Goal: Information Seeking & Learning: Learn about a topic

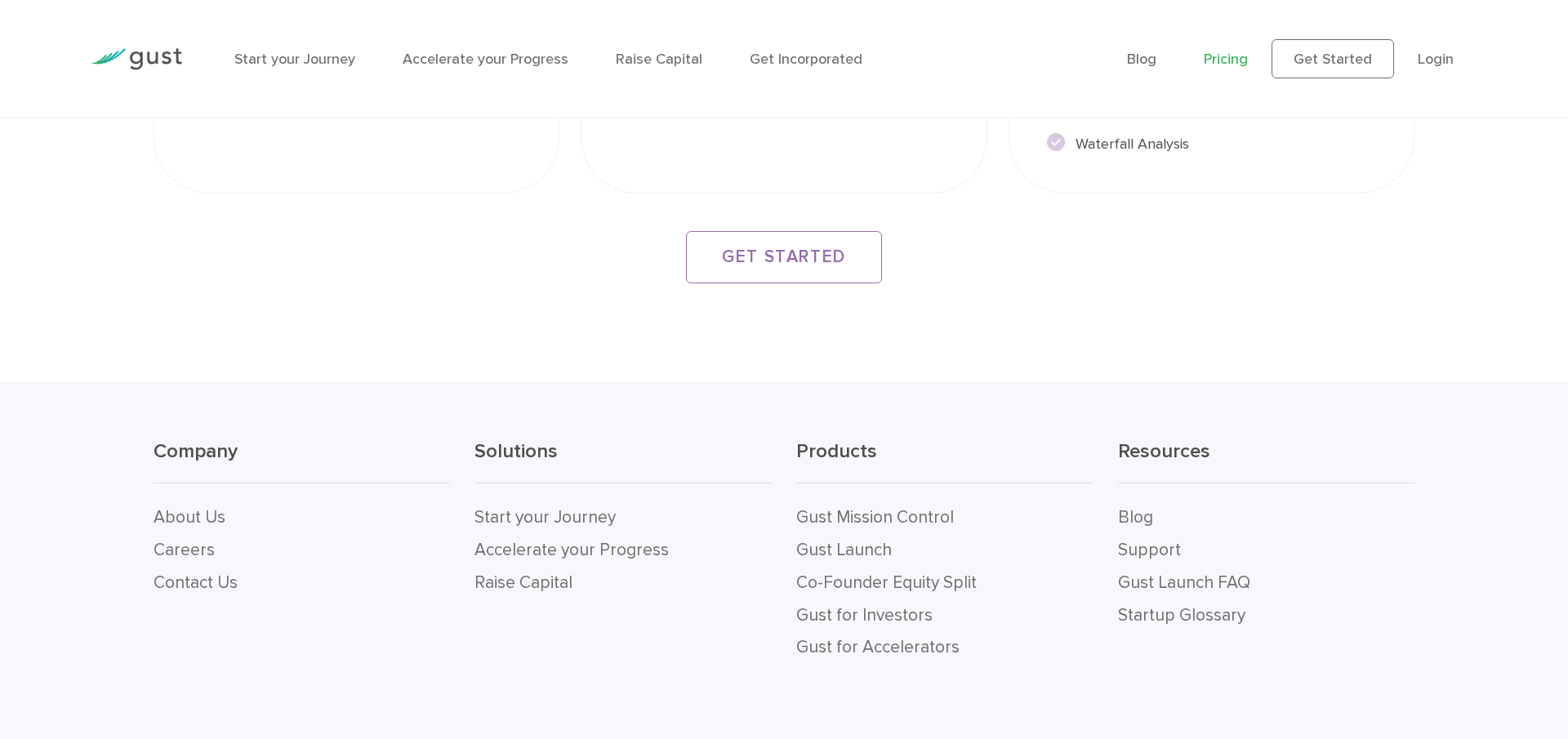
click at [135, 58] on img at bounding box center [136, 58] width 91 height 22
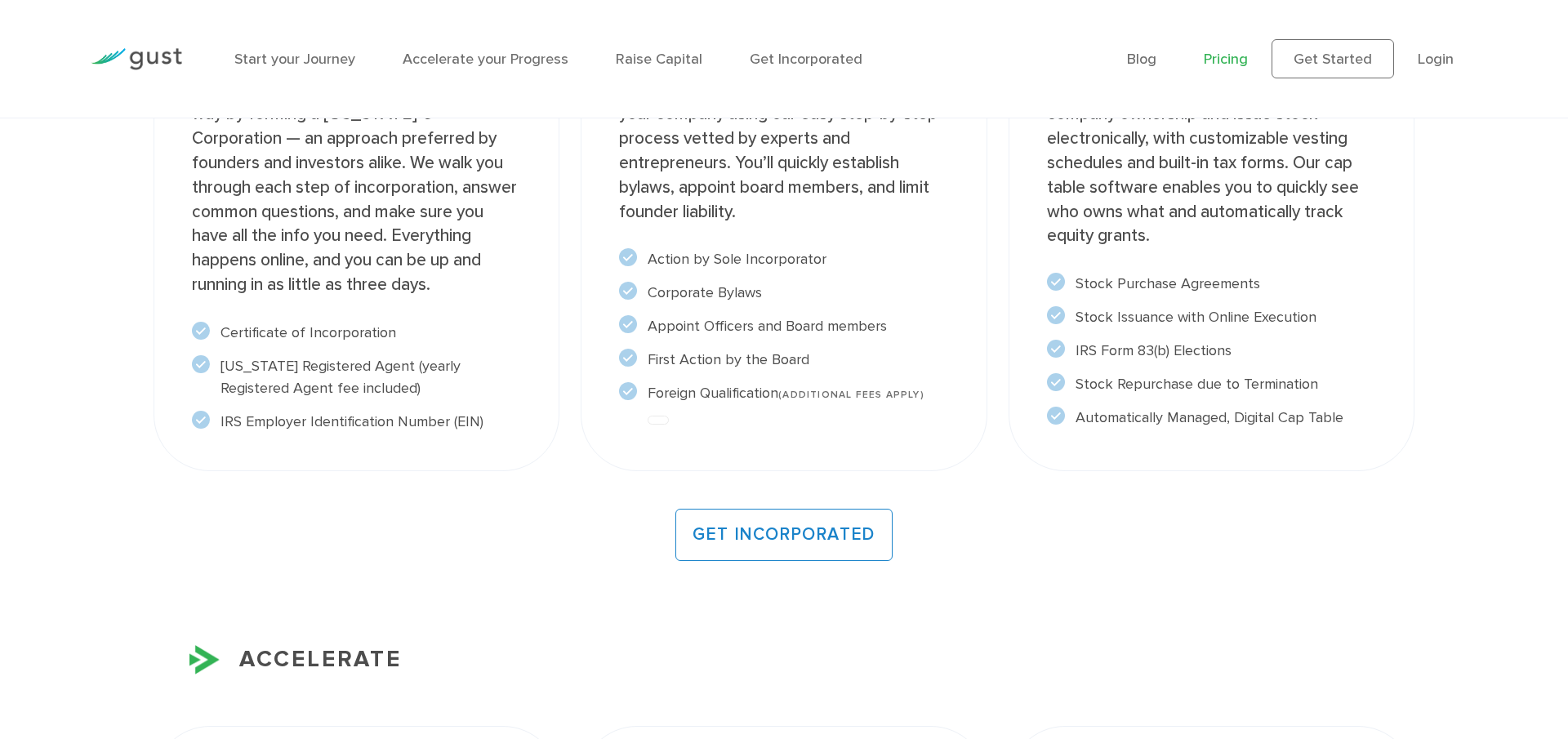
scroll to position [1429, 0]
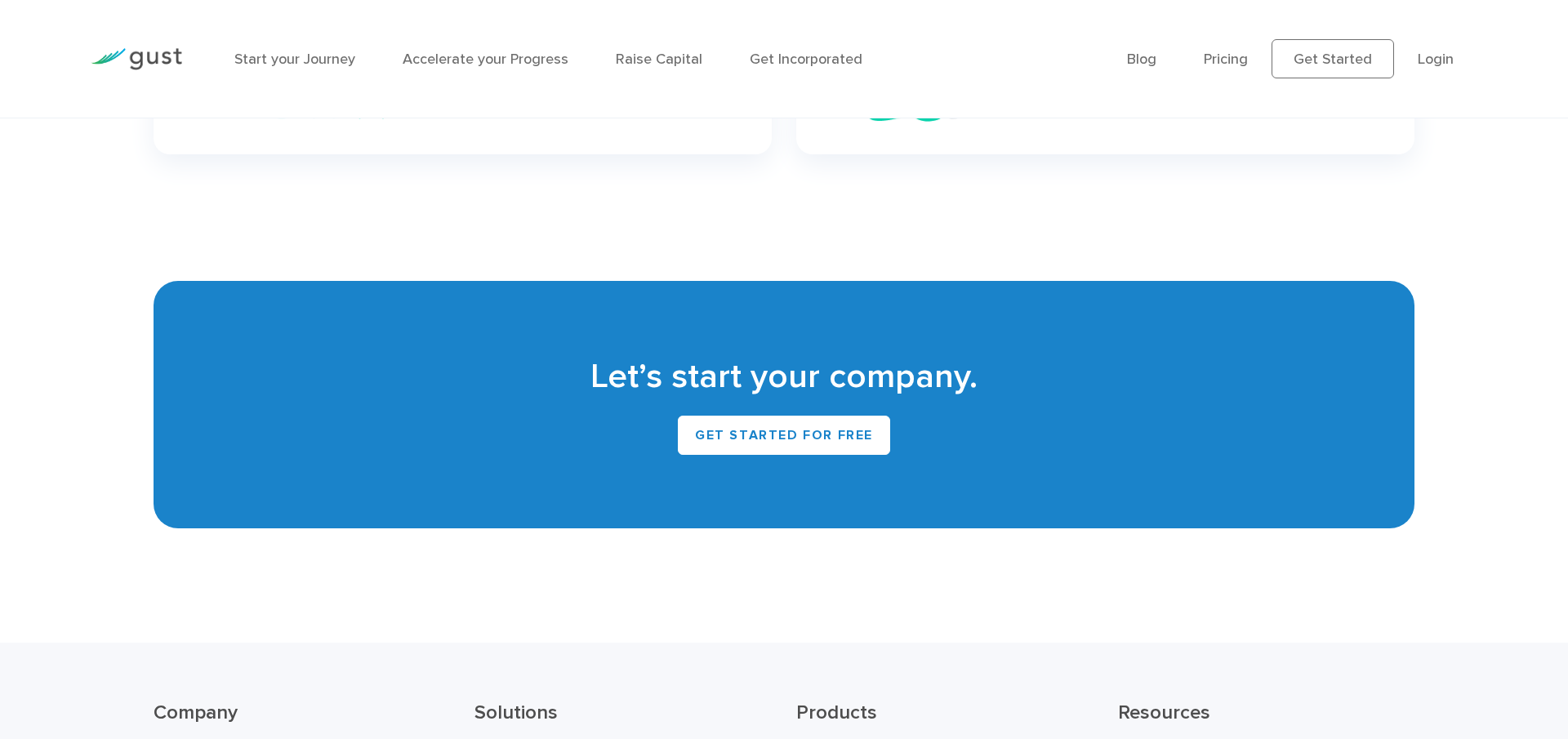
scroll to position [7319, 0]
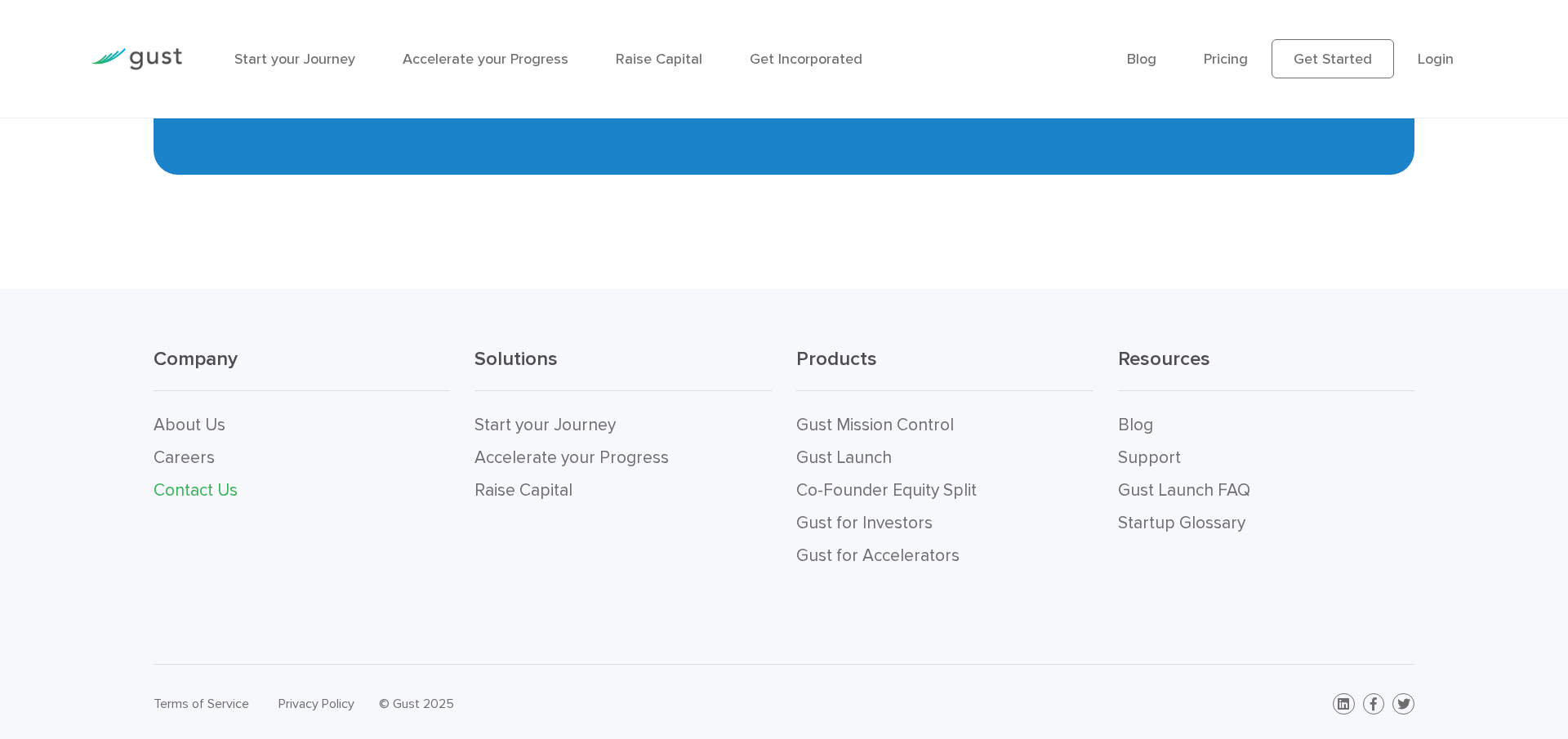
click at [179, 482] on link "Contact Us" at bounding box center [195, 490] width 84 height 21
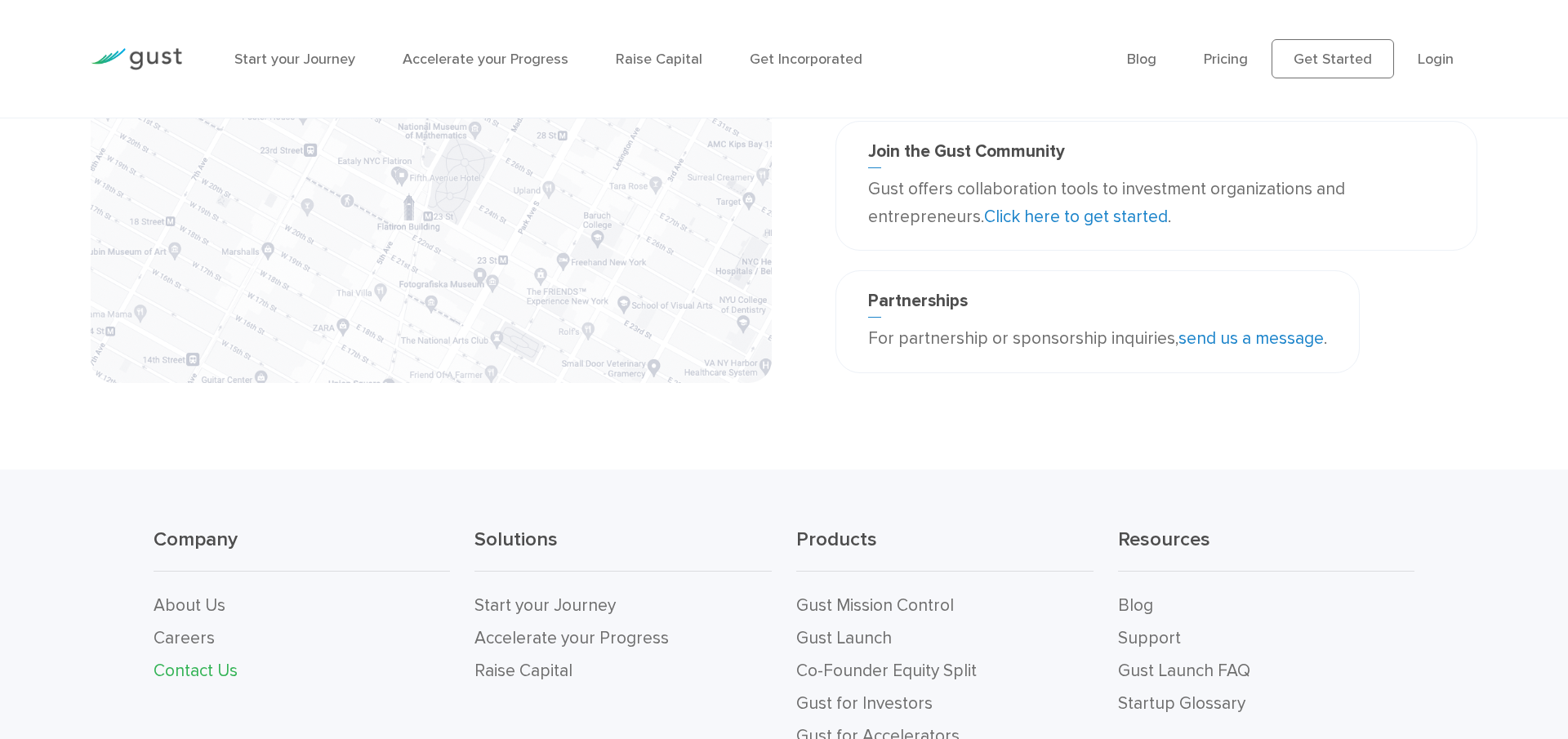
scroll to position [406, 0]
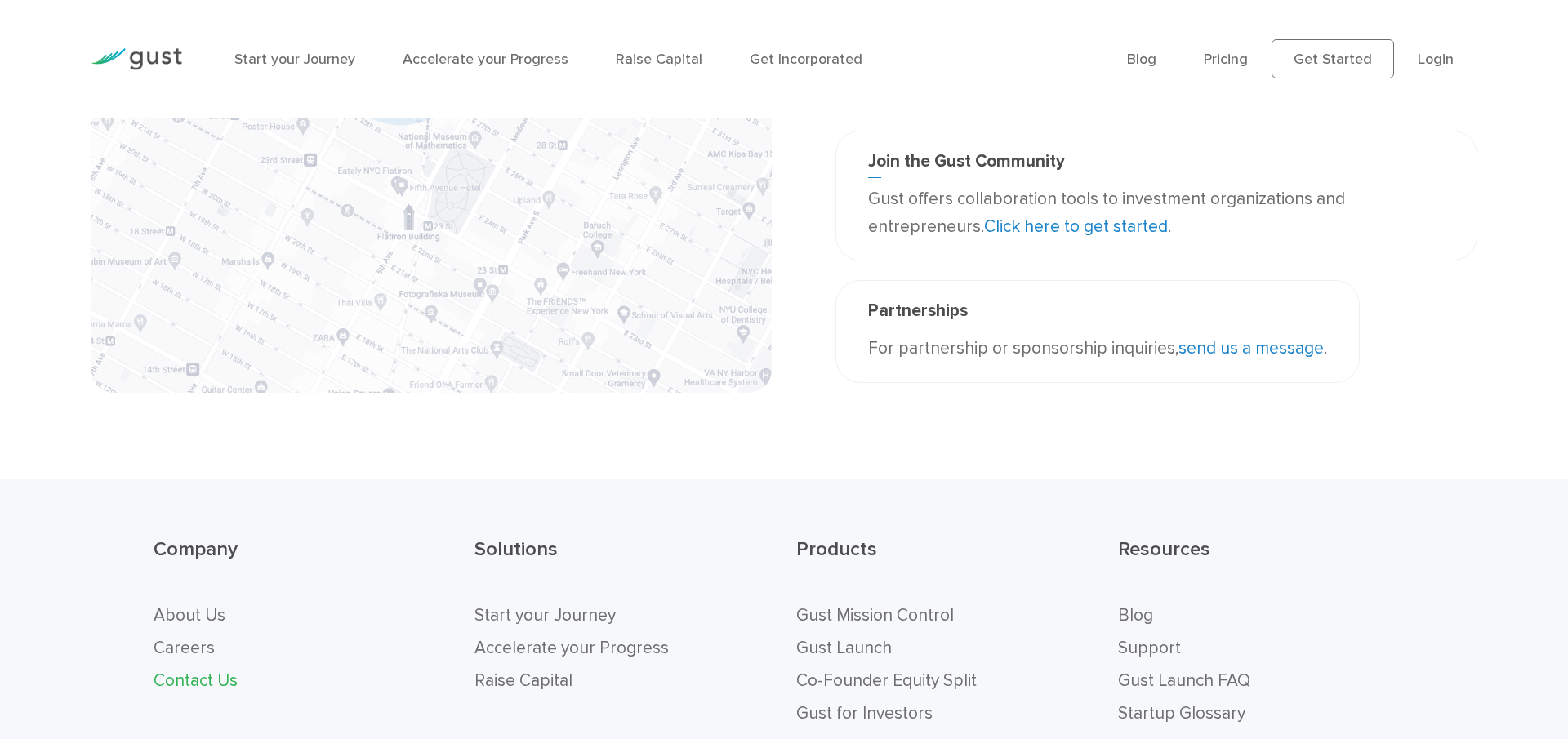
click at [1224, 342] on link "send us a message" at bounding box center [1251, 348] width 145 height 21
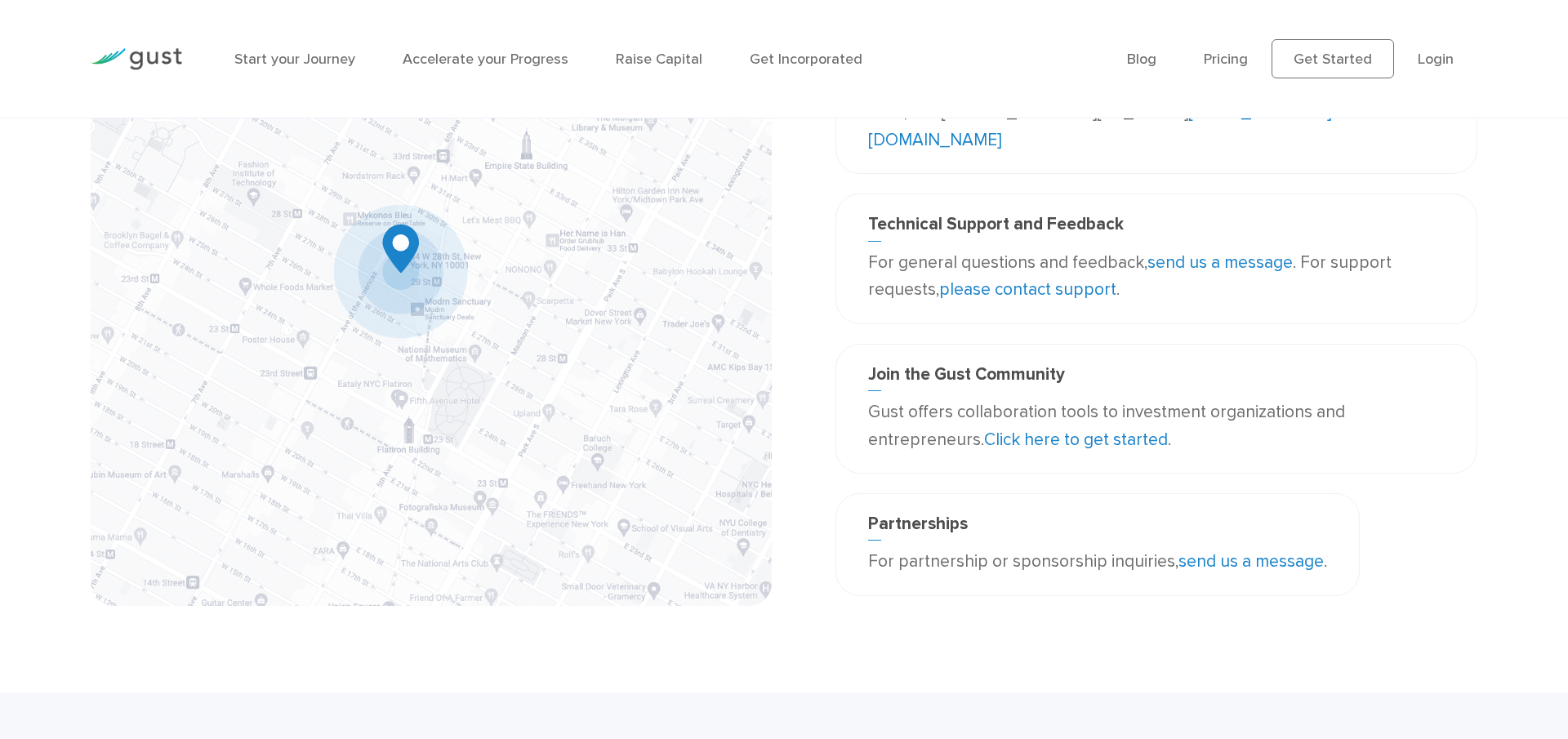
scroll to position [0, 0]
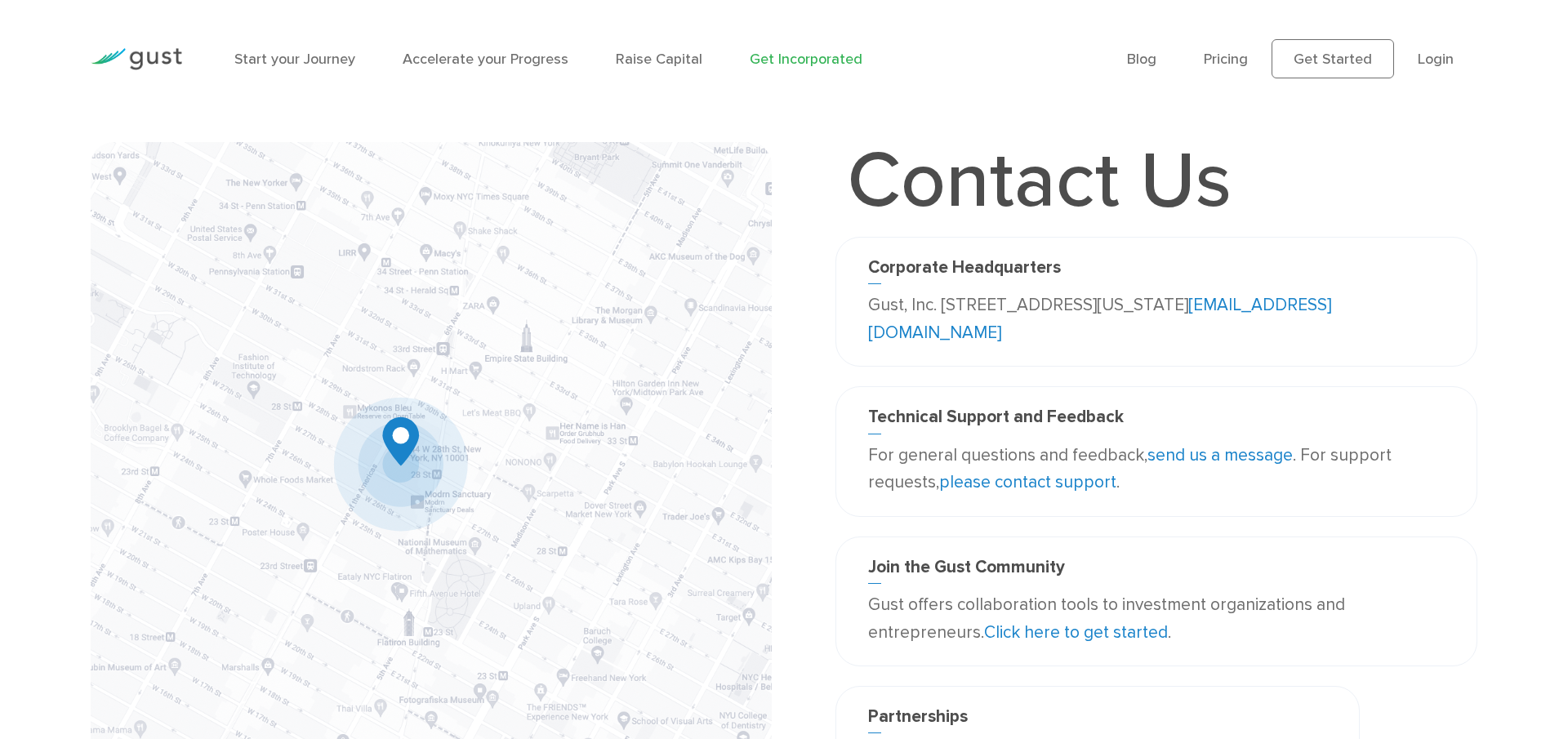
click at [812, 56] on link "Get Incorporated" at bounding box center [806, 59] width 113 height 17
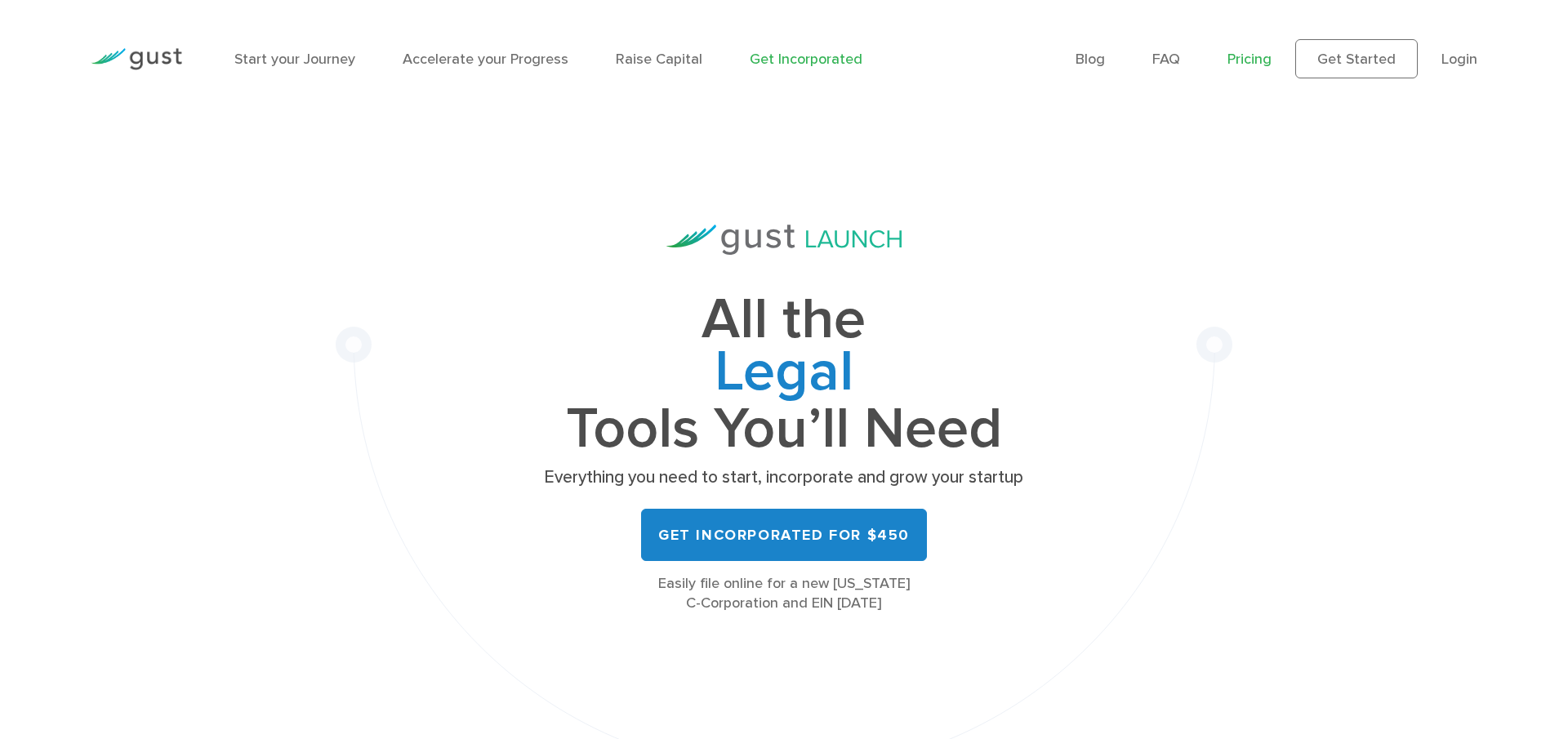
click at [1256, 56] on link "Pricing" at bounding box center [1249, 59] width 44 height 17
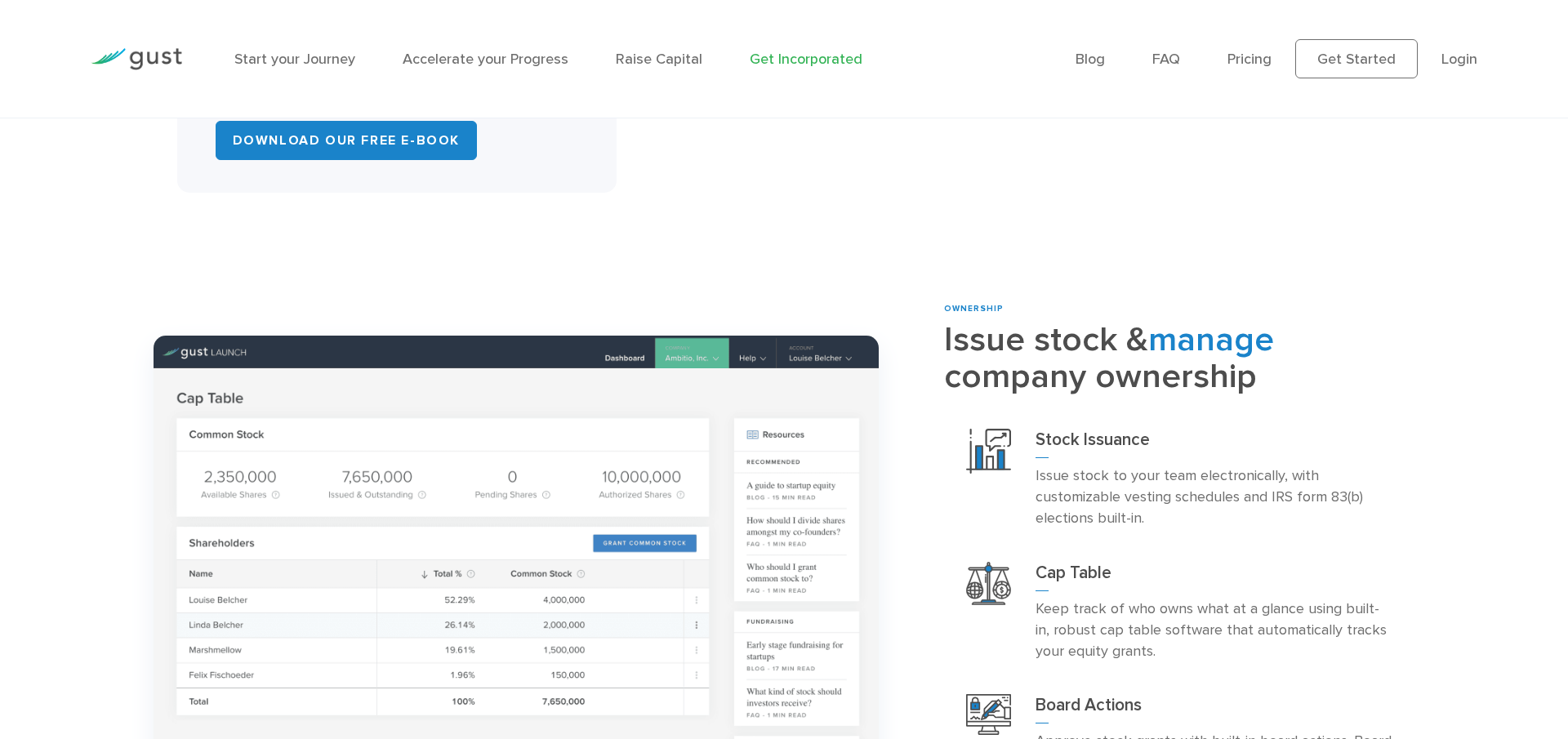
scroll to position [1662, 0]
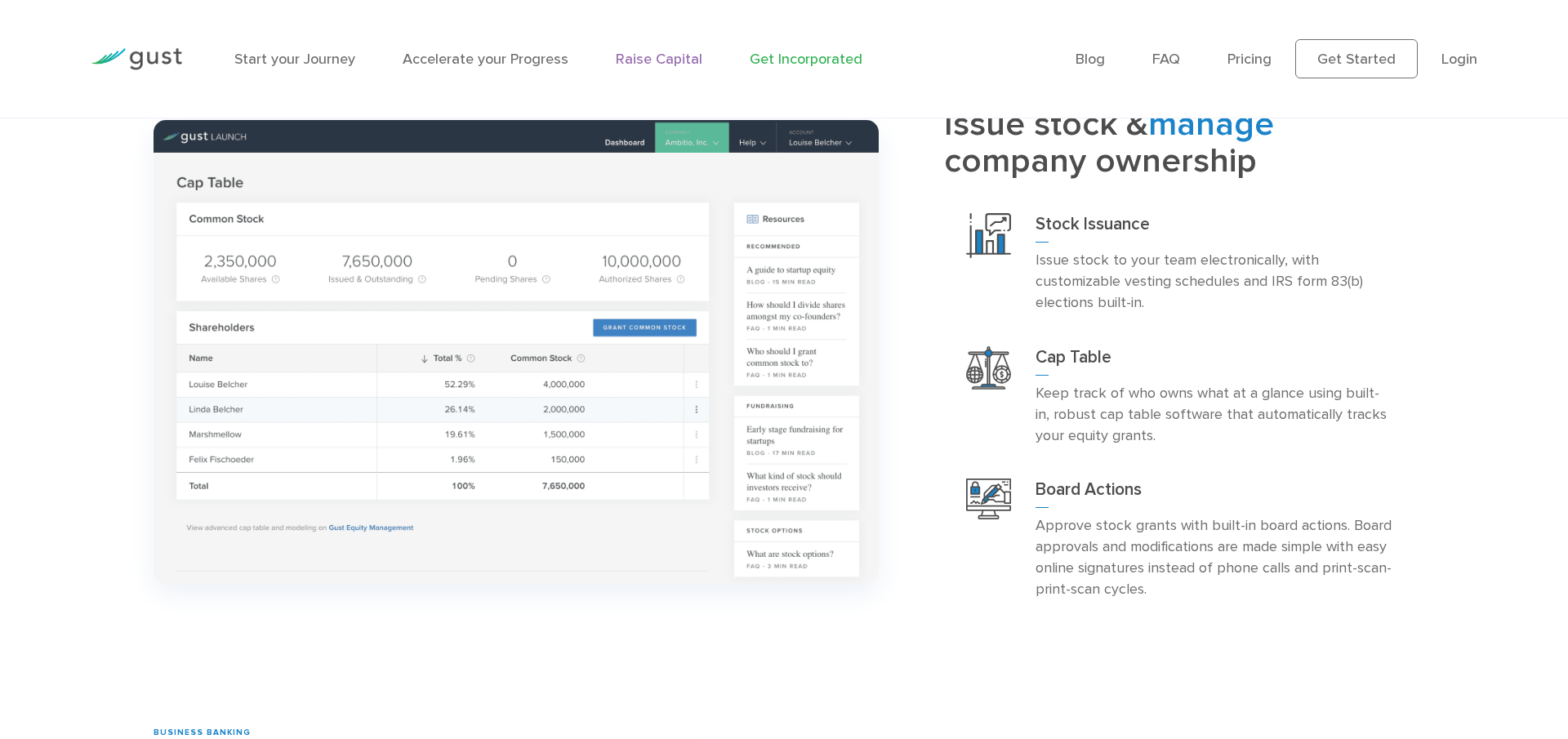
click at [642, 63] on link "Raise Capital" at bounding box center [659, 59] width 87 height 17
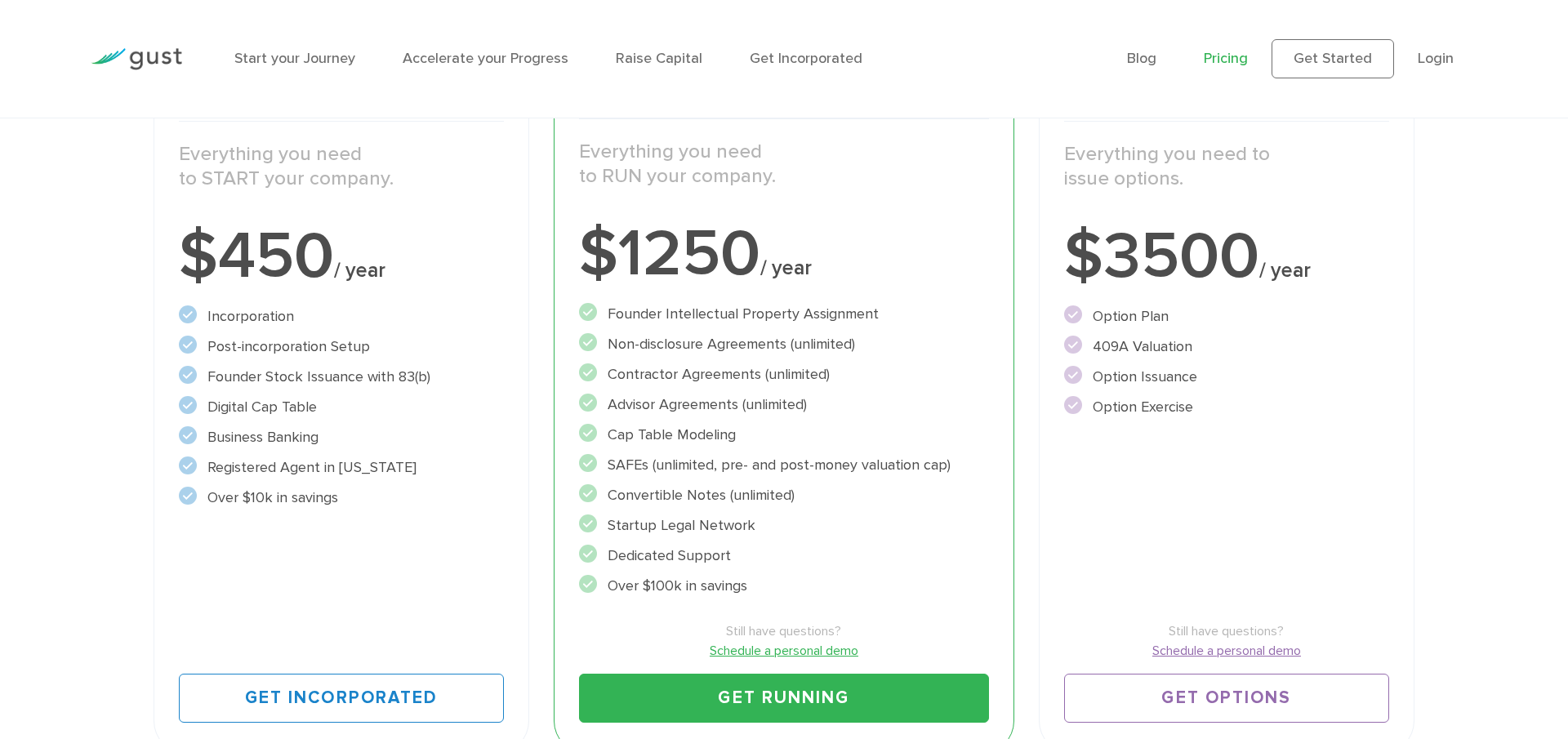
scroll to position [268, 0]
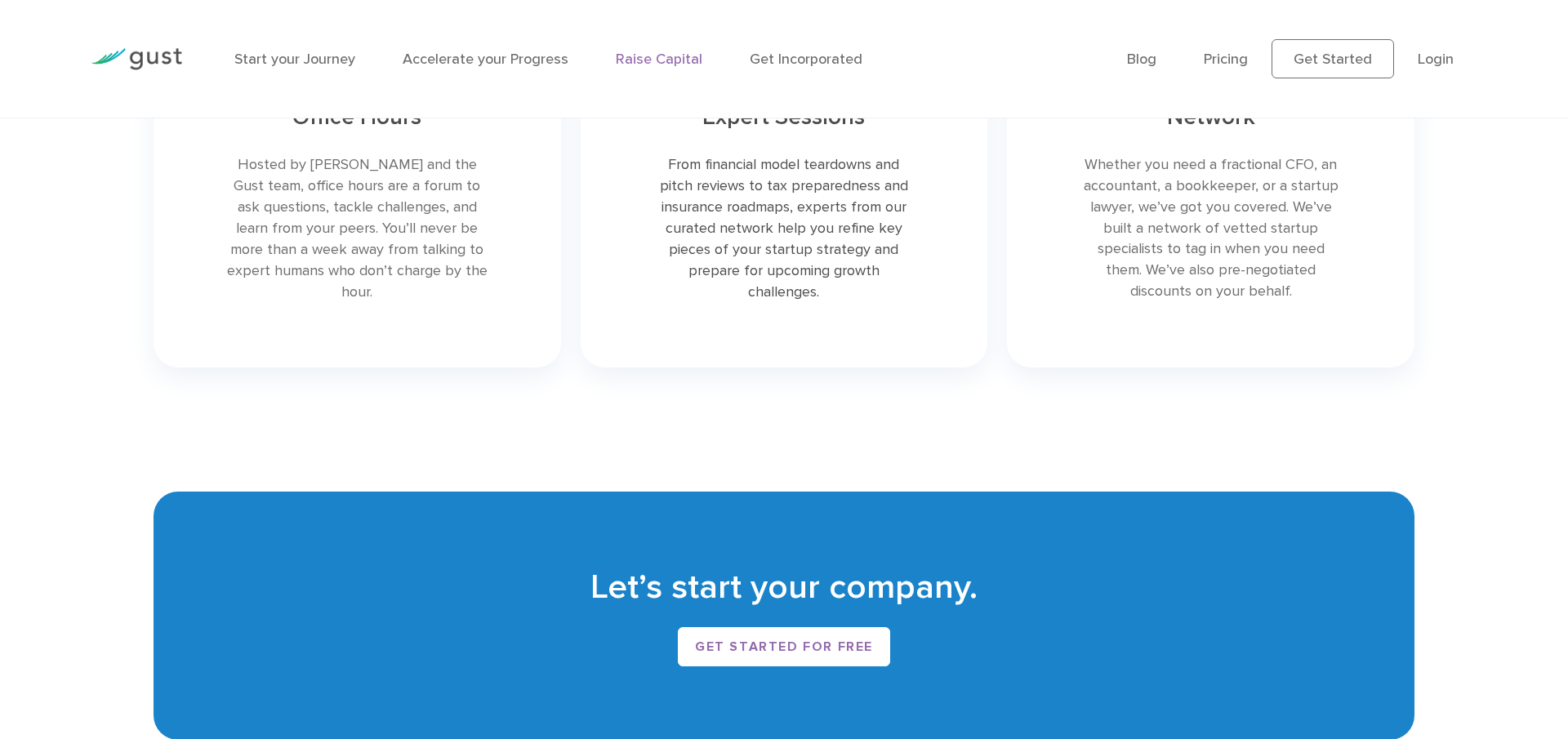
scroll to position [3500, 0]
